Goal: Task Accomplishment & Management: Manage account settings

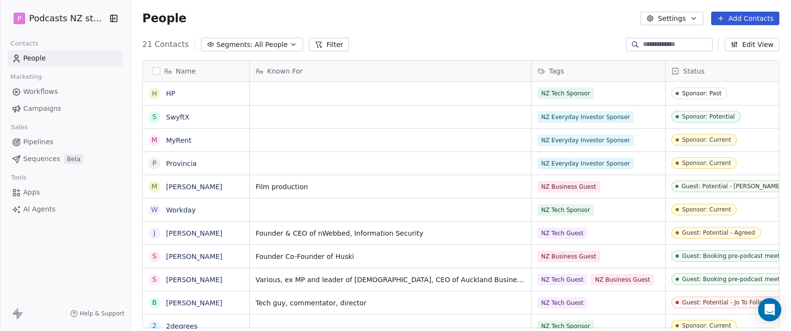
scroll to position [284, 653]
click at [278, 41] on button "Segments: All People" at bounding box center [252, 45] width 102 height 14
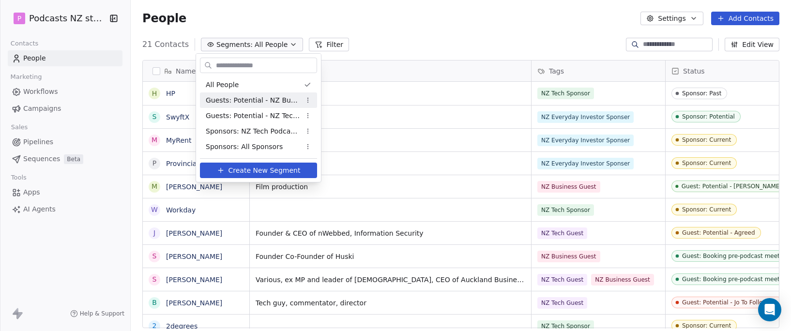
click at [279, 105] on span "Guests: Potential - NZ Business Podcast" at bounding box center [253, 100] width 95 height 10
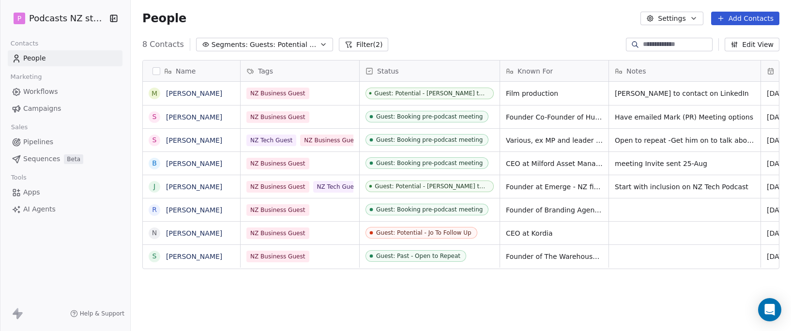
click at [319, 45] on icon "button" at bounding box center [323, 45] width 8 height 8
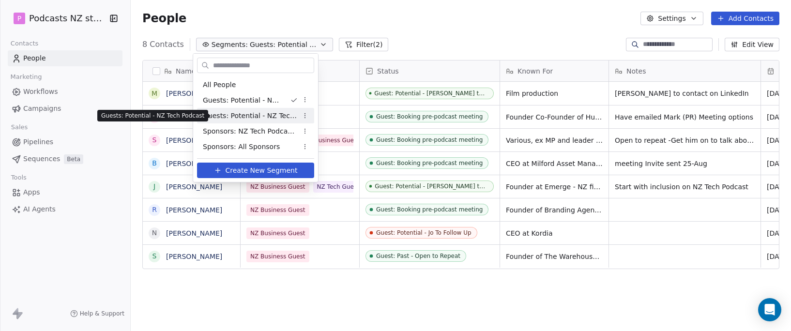
click at [274, 116] on span "Guests: Potential - NZ Tech Podcast" at bounding box center [250, 116] width 95 height 10
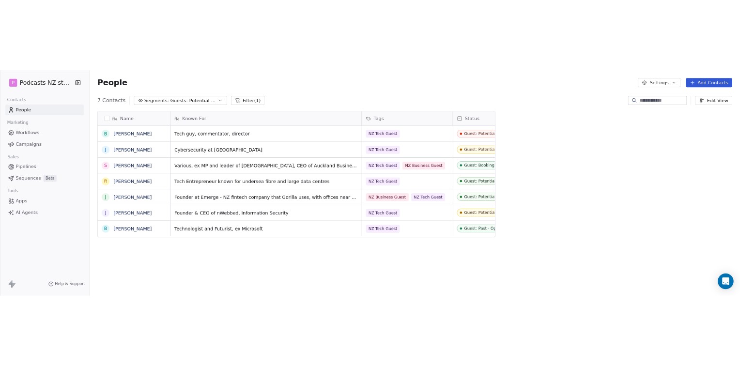
scroll to position [314, 601]
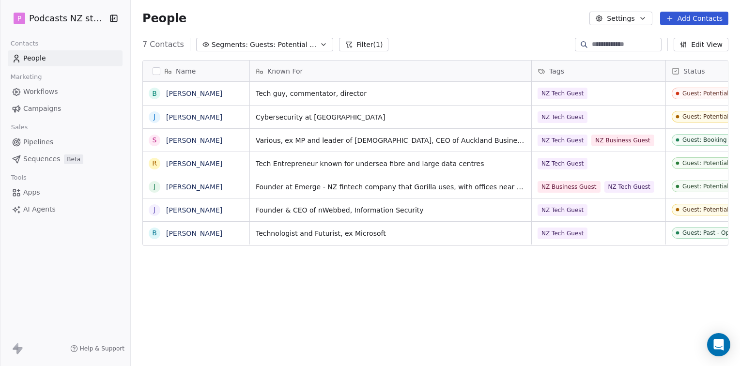
click at [709, 16] on button "Add Contacts" at bounding box center [694, 19] width 68 height 14
click at [277, 47] on html "P Podcasts NZ studio Contacts People Marketing Workflows Campaigns Sales Pipeli…" at bounding box center [370, 183] width 740 height 366
click at [329, 43] on div "7 Contacts Segments: Guests: Potential - NZ Tech Podcast Filter (1)" at bounding box center [265, 45] width 246 height 14
click at [321, 43] on button "Segments: Guests: Potential - NZ Tech Podcast" at bounding box center [264, 45] width 137 height 14
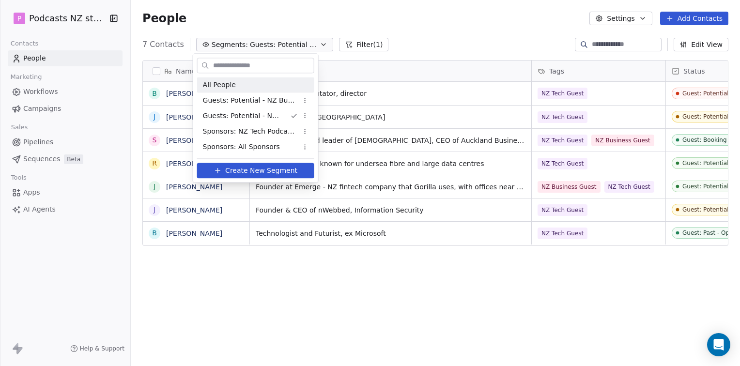
click at [257, 83] on div "All People" at bounding box center [255, 84] width 117 height 15
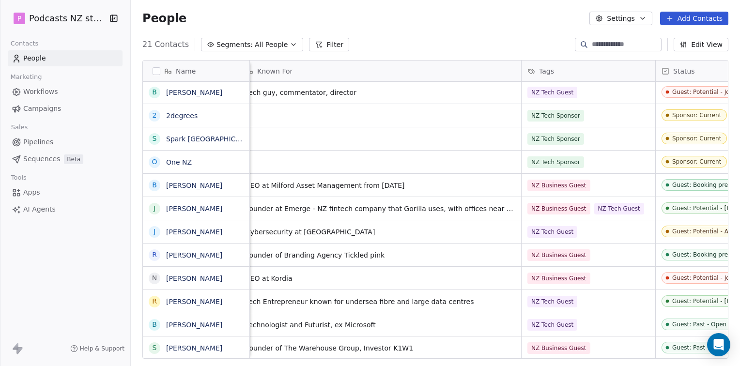
scroll to position [0, 0]
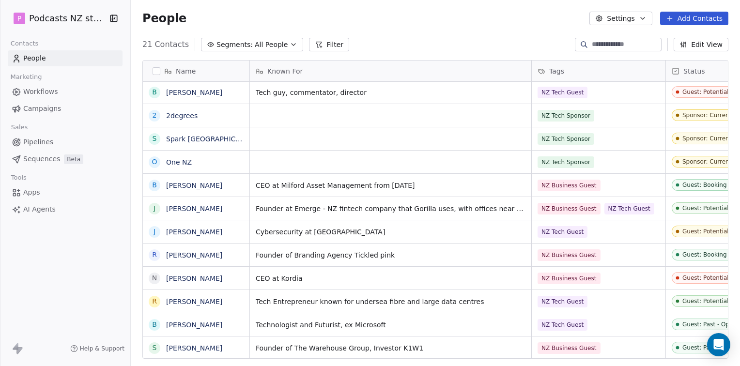
click at [289, 42] on icon "button" at bounding box center [293, 45] width 8 height 8
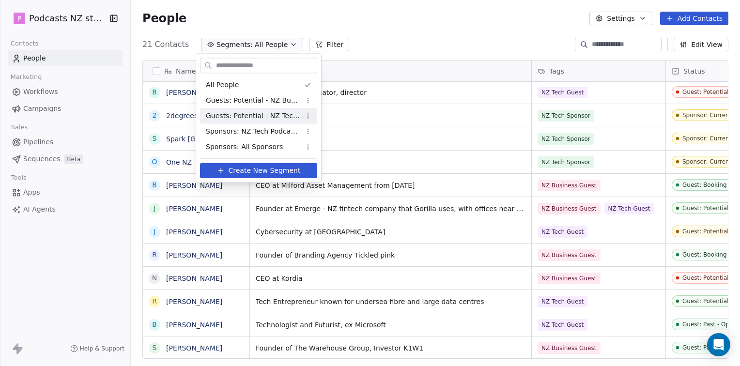
click at [261, 116] on span "Guests: Potential - NZ Tech Podcast" at bounding box center [253, 116] width 95 height 10
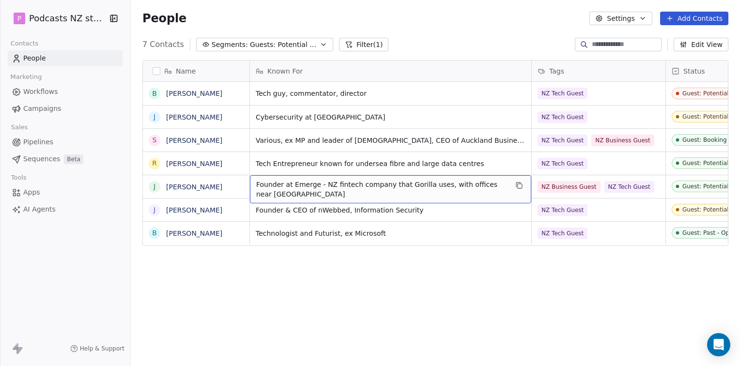
click at [319, 45] on icon "button" at bounding box center [323, 45] width 8 height 8
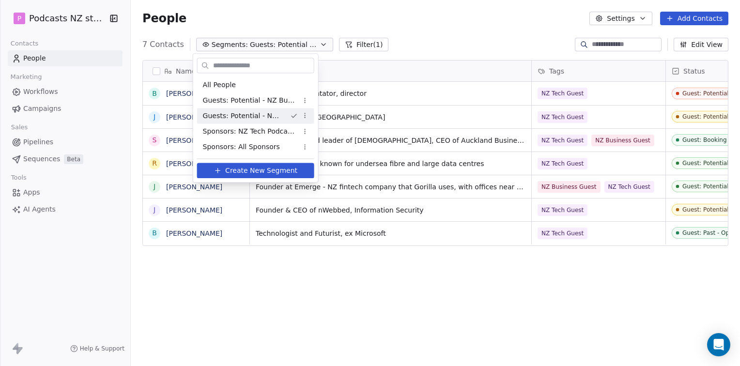
click at [302, 113] on html "P Podcasts NZ studio Contacts People Marketing Workflows Campaigns Sales Pipeli…" at bounding box center [370, 183] width 740 height 366
click at [261, 112] on html "P Podcasts NZ studio Contacts People Marketing Workflows Campaigns Sales Pipeli…" at bounding box center [370, 183] width 740 height 366
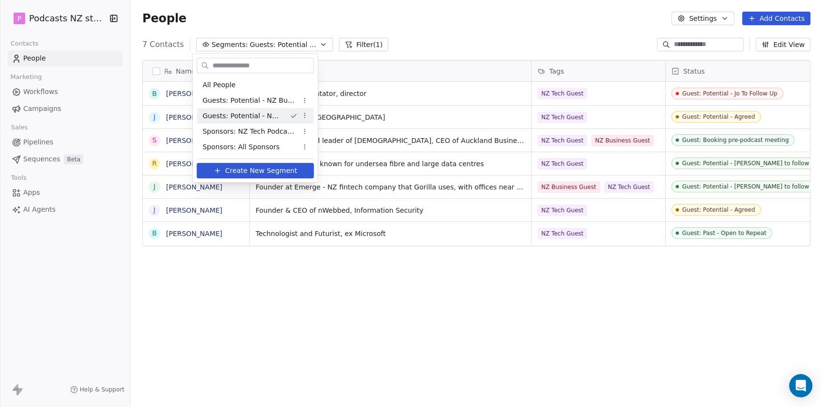
click at [235, 331] on html "P Podcasts NZ studio Contacts People Marketing Workflows Campaigns Sales Pipeli…" at bounding box center [411, 203] width 822 height 407
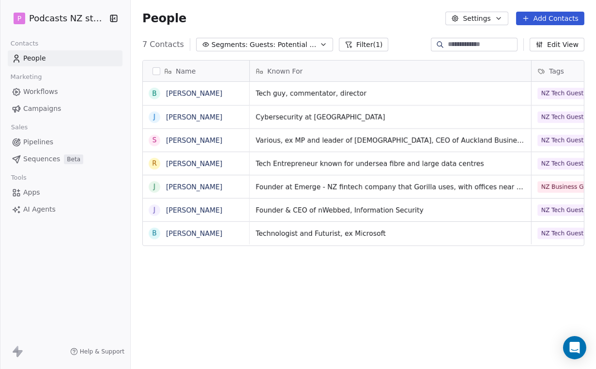
click at [331, 331] on html "P Podcasts NZ studio Contacts People Marketing Workflows Campaigns Sales Pipeli…" at bounding box center [298, 184] width 596 height 369
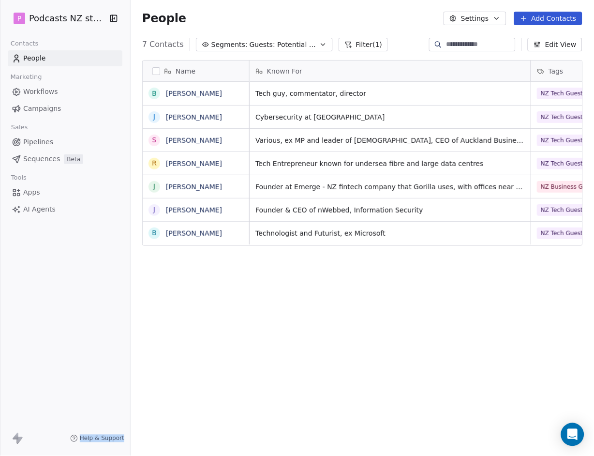
click at [0, 327] on html "P Podcasts NZ studio Contacts People Marketing Workflows Campaigns Sales Pipeli…" at bounding box center [297, 228] width 594 height 456
drag, startPoint x: -1, startPoint y: 327, endPoint x: 6, endPoint y: 331, distance: 8.2
click at [6, 331] on div "P Podcasts NZ studio Contacts People Marketing Workflows Campaigns Sales Pipeli…" at bounding box center [65, 228] width 130 height 456
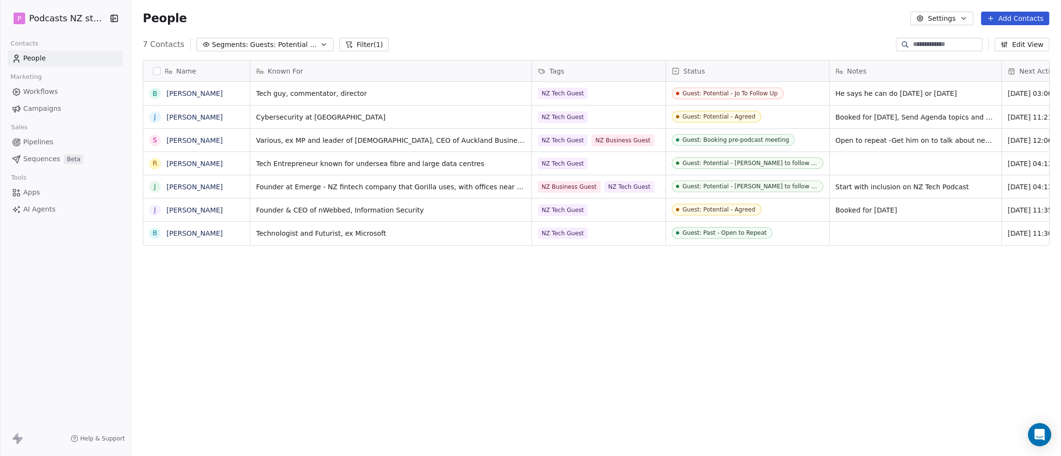
click at [111, 16] on icon "button" at bounding box center [114, 18] width 6 height 6
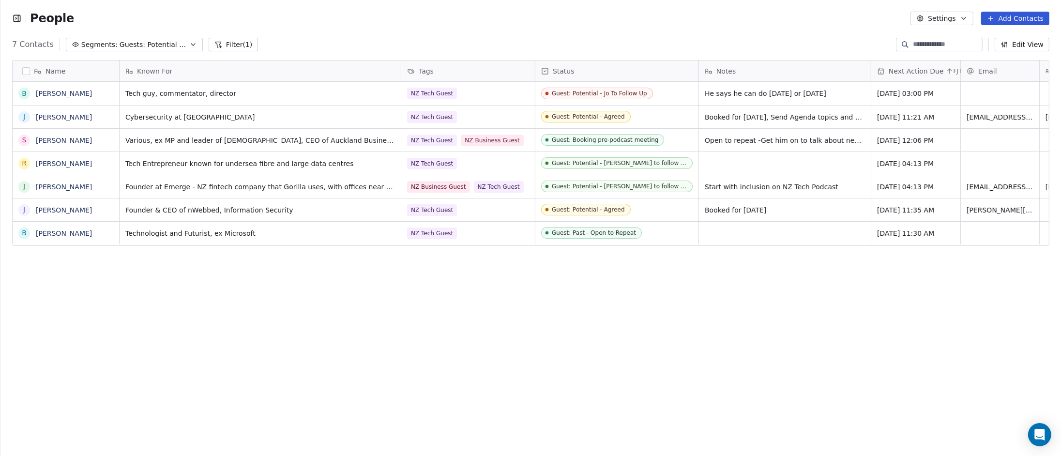
click at [19, 20] on icon "button" at bounding box center [17, 19] width 10 height 10
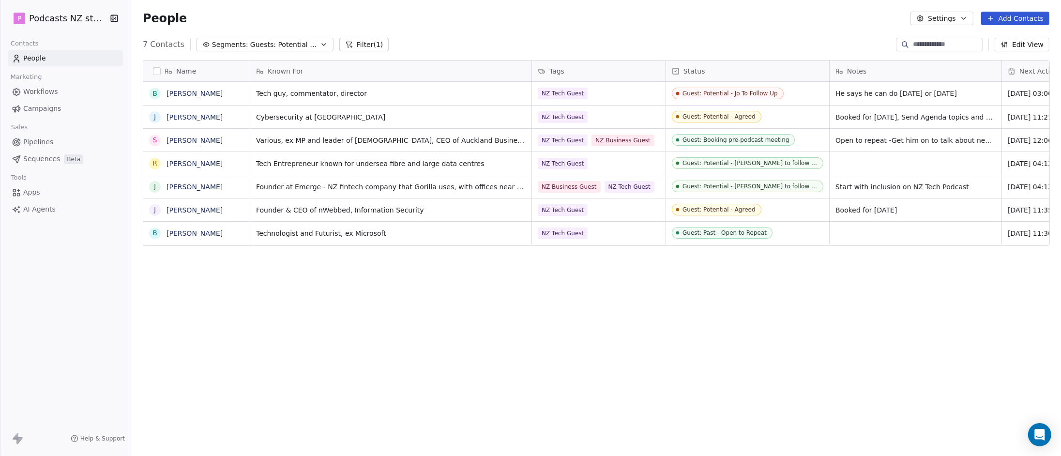
scroll to position [393, 922]
click at [21, 331] on icon at bounding box center [18, 439] width 12 height 12
click at [15, 331] on icon at bounding box center [18, 439] width 12 height 12
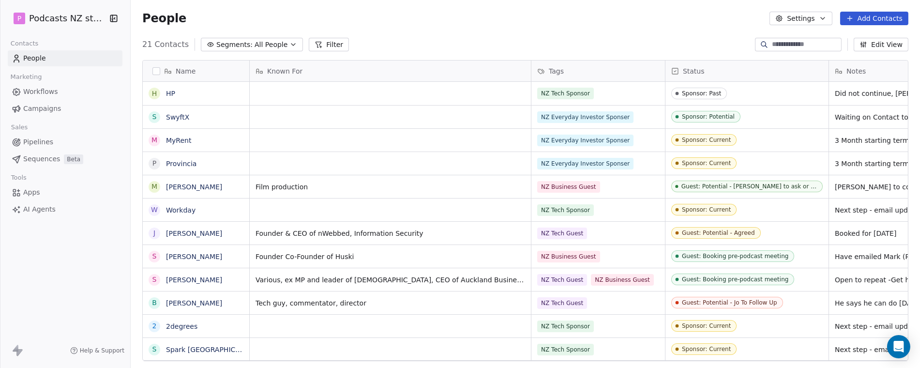
scroll to position [316, 781]
click at [39, 44] on span "Contacts" at bounding box center [24, 43] width 36 height 15
click at [33, 42] on span "Contacts" at bounding box center [24, 43] width 36 height 15
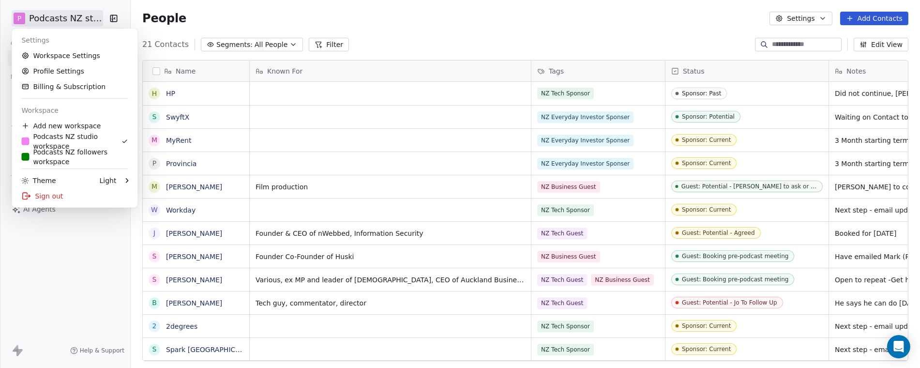
click at [22, 18] on html "P Podcasts NZ studio Contacts People Marketing Workflows Campaigns Sales Pipeli…" at bounding box center [460, 184] width 920 height 368
click at [57, 193] on div "Sign out" at bounding box center [74, 195] width 118 height 15
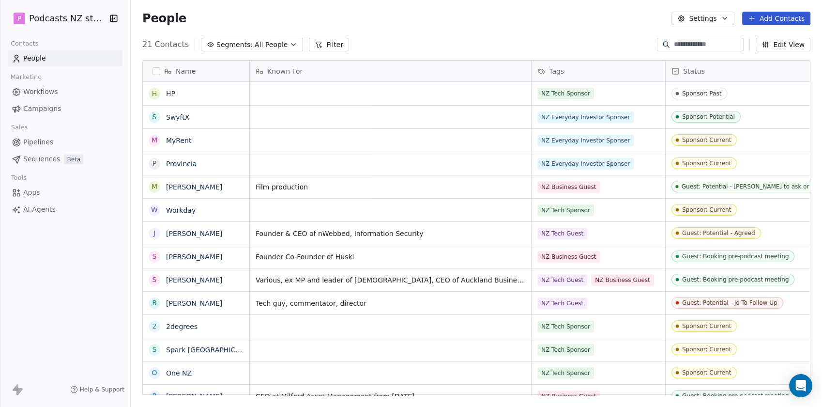
click at [289, 43] on icon "button" at bounding box center [293, 45] width 8 height 8
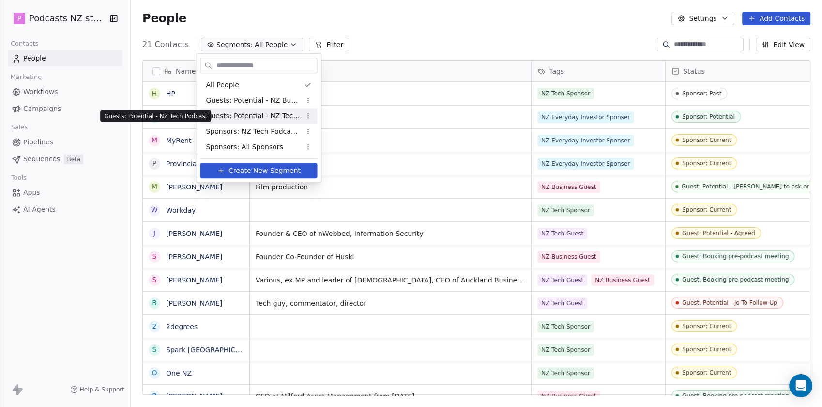
click at [281, 116] on span "Guests: Potential - NZ Tech Podcast" at bounding box center [253, 116] width 95 height 10
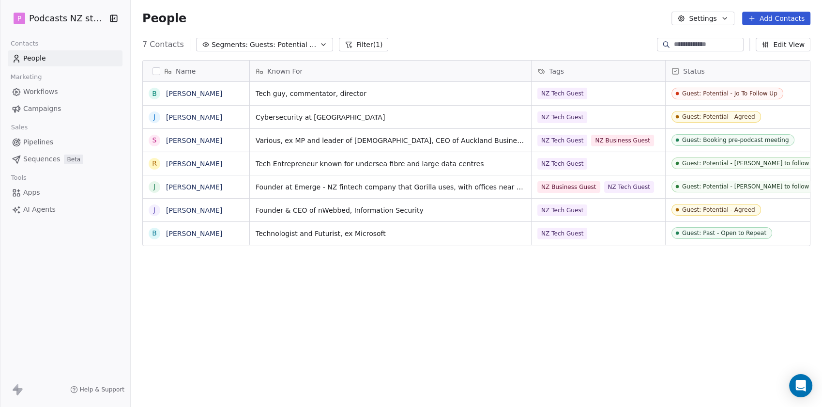
scroll to position [349, 683]
